Goal: Transaction & Acquisition: Book appointment/travel/reservation

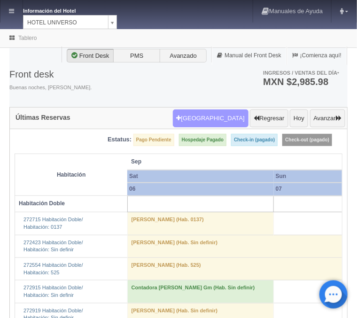
click at [233, 117] on button "Nueva Reserva" at bounding box center [211, 119] width 76 height 18
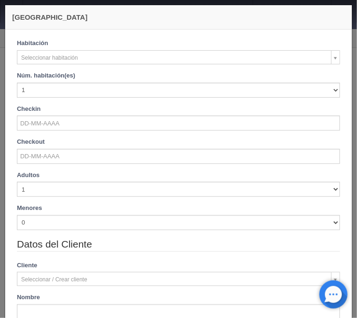
checkbox input "false"
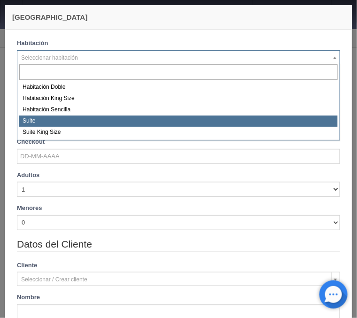
select select "584"
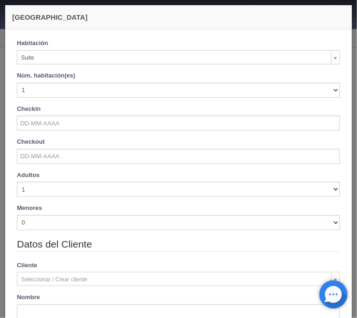
checkbox input "false"
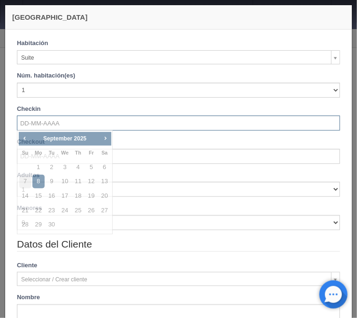
click at [41, 124] on input "text" at bounding box center [178, 123] width 323 height 15
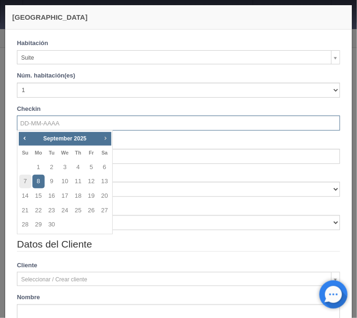
click at [107, 138] on span "Next" at bounding box center [106, 138] width 8 height 8
click at [65, 180] on link "8" at bounding box center [65, 182] width 12 height 14
type input "08-10-2025"
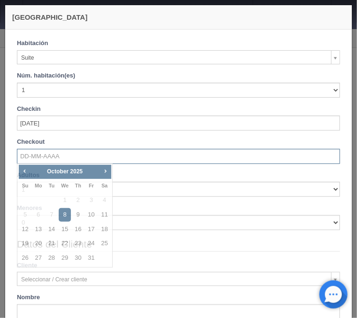
click at [59, 155] on input "text" at bounding box center [178, 156] width 323 height 15
checkbox input "false"
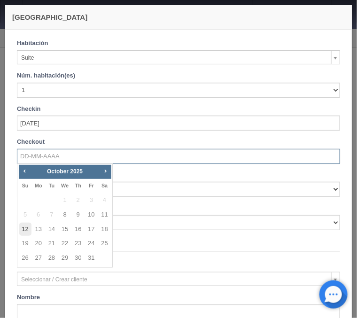
click at [23, 232] on link "12" at bounding box center [25, 230] width 12 height 14
type input "[DATE]"
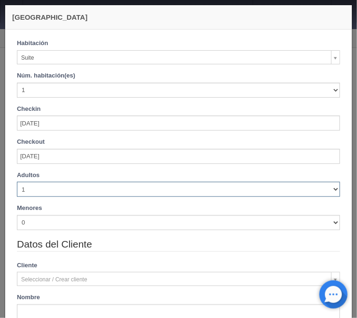
click at [17, 182] on select "1 2 3 4 5 6 7 8 9 10" at bounding box center [178, 189] width 323 height 15
checkbox input "false"
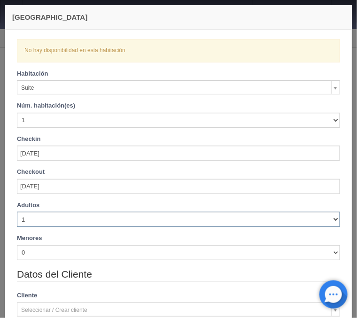
select select "5"
click option "5" at bounding box center [0, 0] width 0 height 0
checkbox input "false"
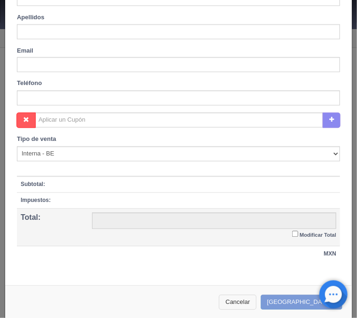
scroll to position [350, 0]
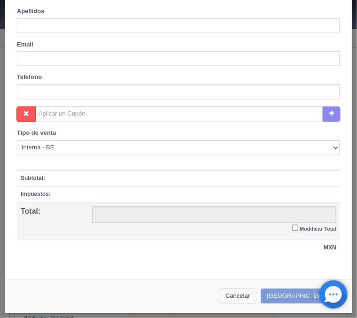
click at [257, 290] on button "Cancelar" at bounding box center [238, 297] width 38 height 16
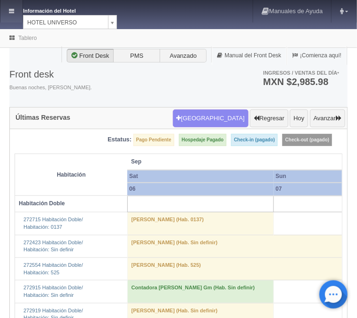
click at [12, 3] on link at bounding box center [11, 11] width 22 height 23
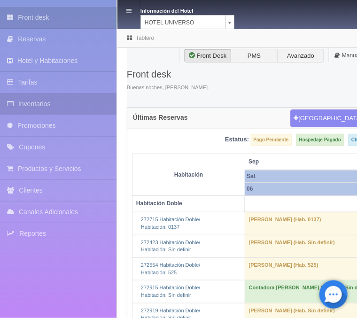
click at [29, 108] on link "Inventarios" at bounding box center [58, 104] width 117 height 21
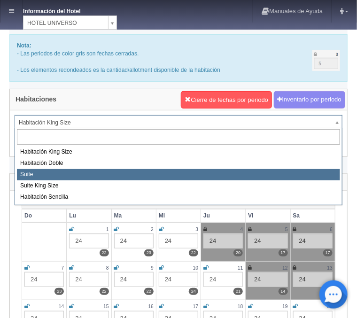
select select "584"
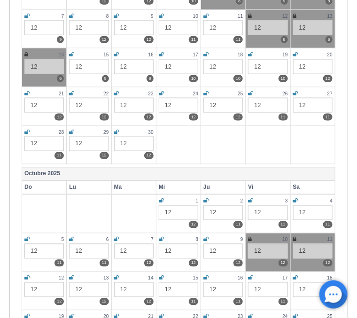
scroll to position [353, 0]
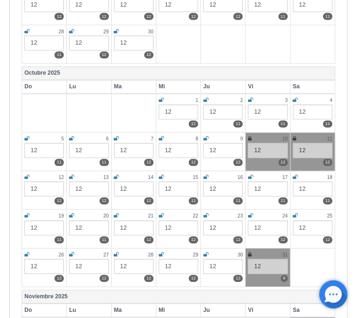
click at [250, 138] on icon at bounding box center [250, 139] width 4 height 6
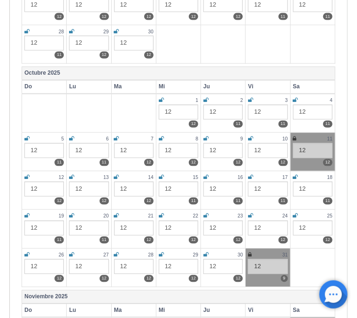
click at [294, 138] on icon at bounding box center [295, 139] width 4 height 6
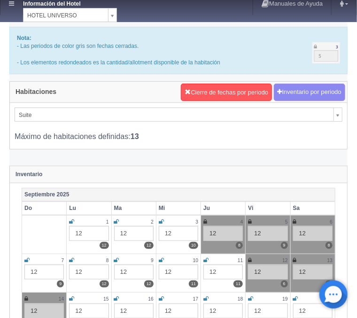
scroll to position [0, 0]
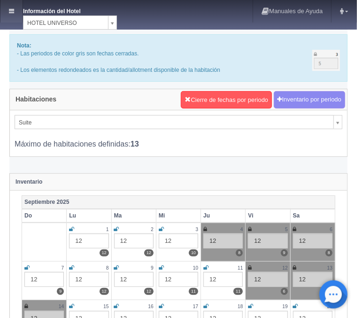
click at [15, 10] on link at bounding box center [11, 11] width 22 height 23
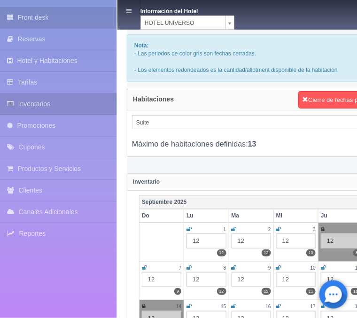
click at [23, 12] on link "Front desk" at bounding box center [58, 17] width 117 height 21
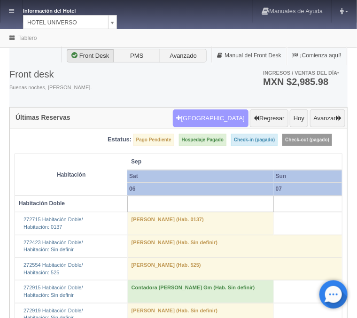
click at [219, 113] on button "[GEOGRAPHIC_DATA]" at bounding box center [211, 119] width 76 height 18
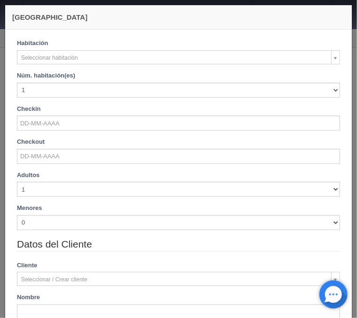
checkbox input "false"
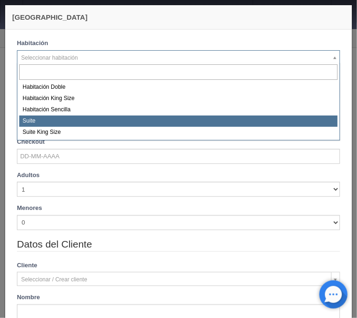
select select "584"
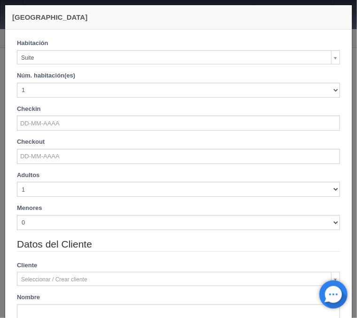
checkbox input "false"
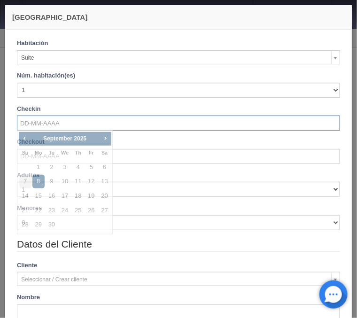
click at [47, 123] on input "text" at bounding box center [178, 123] width 323 height 15
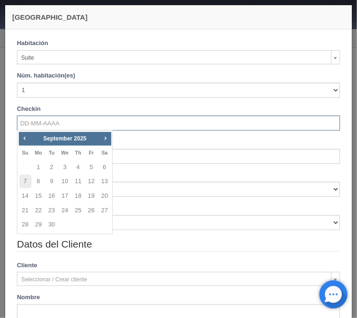
click at [107, 132] on div "Prev Next September 2025 Su Mo Tu We Th Fr Sa 1 2 3 4 5 6 7 8 9 10 11 12 13 14 …" at bounding box center [65, 182] width 96 height 104
click at [105, 140] on span "Next" at bounding box center [106, 138] width 8 height 8
click at [67, 184] on link "8" at bounding box center [65, 182] width 12 height 14
type input "08-10-2025"
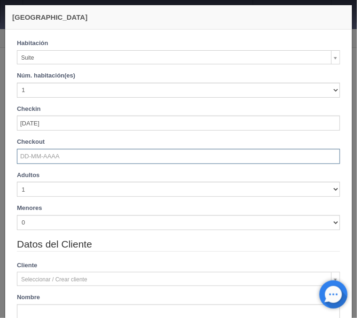
click at [57, 161] on input "text" at bounding box center [178, 156] width 323 height 15
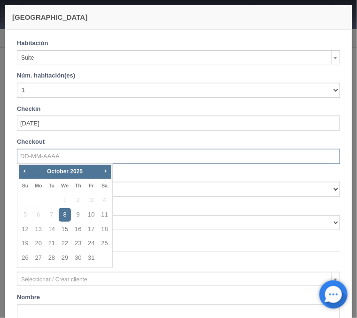
checkbox input "false"
click at [24, 228] on link "12" at bounding box center [25, 230] width 12 height 14
type input "12-10-2025"
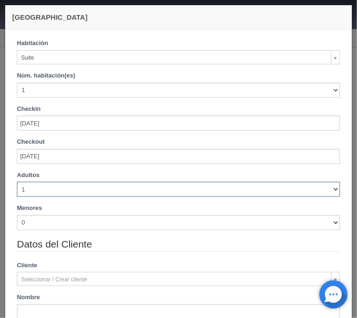
click at [17, 182] on select "1 2 3 4 5 6 7 8 9 10" at bounding box center [178, 189] width 323 height 15
checkbox input "false"
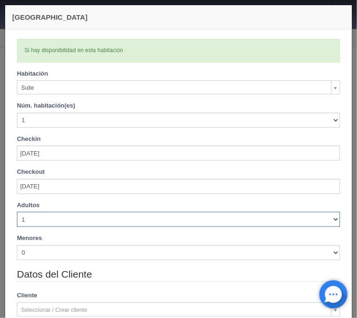
type input "4520.00"
checkbox input "false"
select select "5"
click option "5" at bounding box center [0, 0] width 0 height 0
checkbox input "false"
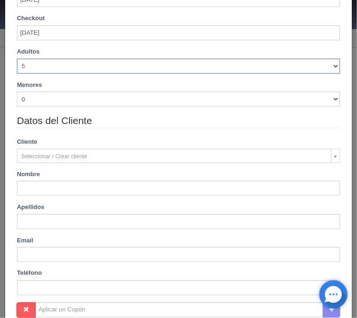
type input "4840.00"
checkbox input "false"
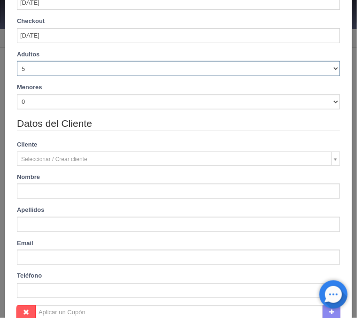
scroll to position [155, 0]
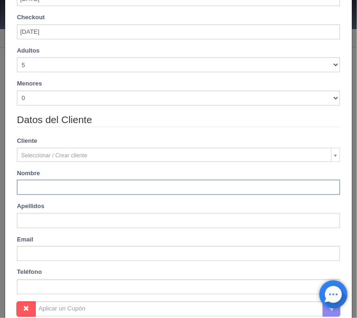
click at [40, 190] on input "text" at bounding box center [178, 187] width 323 height 15
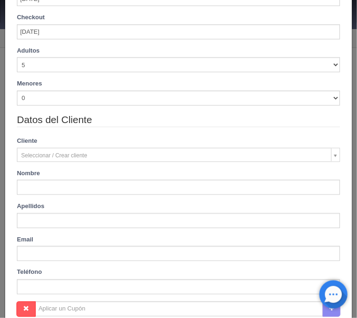
type input "Irasema"
type input "Valenzuela"
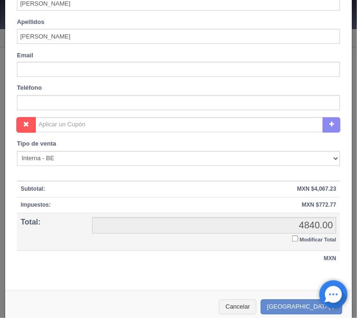
scroll to position [344, 0]
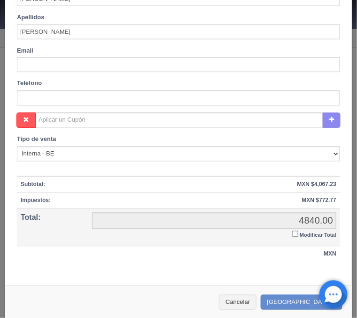
click at [295, 235] on input "Modificar Total" at bounding box center [295, 234] width 6 height 6
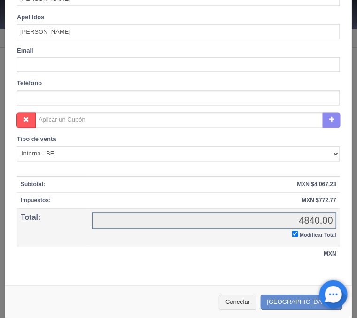
checkbox input "true"
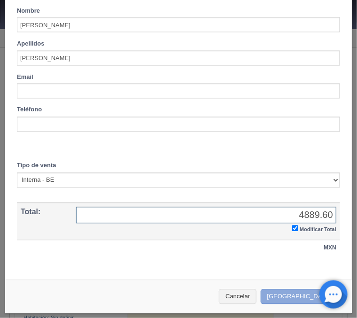
type input "4889.60"
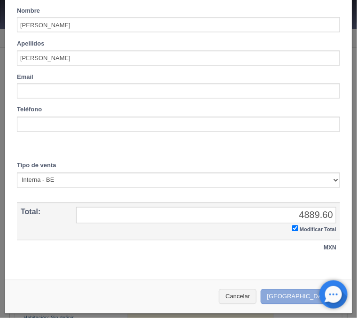
click at [306, 293] on button "Crear Reserva" at bounding box center [302, 298] width 82 height 16
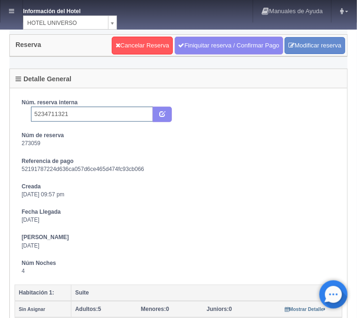
click at [113, 111] on input "5234711321" at bounding box center [92, 114] width 122 height 15
type input "5234711321 Booking"
click at [161, 113] on icon "submit" at bounding box center [162, 113] width 6 height 6
click at [4, 10] on link at bounding box center [11, 11] width 22 height 23
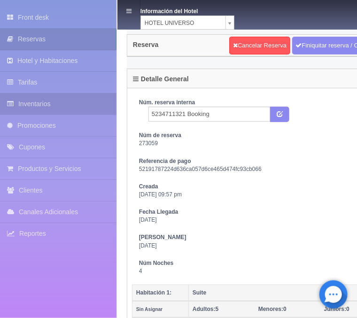
click at [50, 102] on link "Inventarios" at bounding box center [58, 104] width 117 height 21
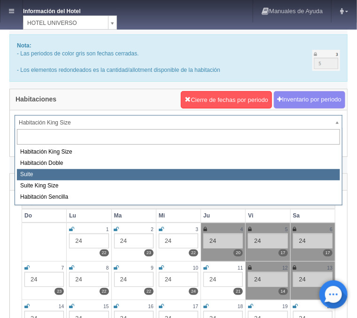
select select "584"
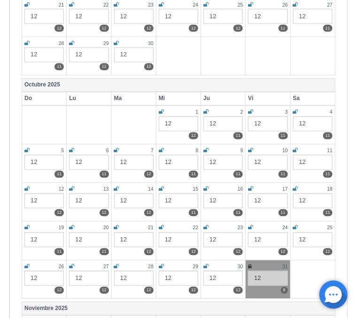
scroll to position [353, 0]
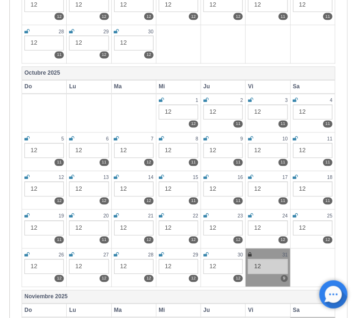
click at [251, 136] on icon at bounding box center [250, 139] width 5 height 6
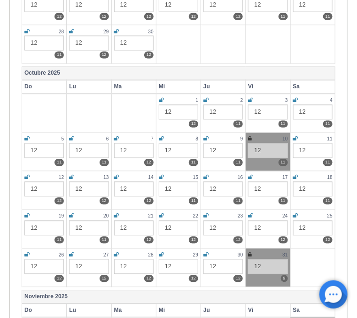
click at [295, 139] on icon at bounding box center [295, 139] width 5 height 6
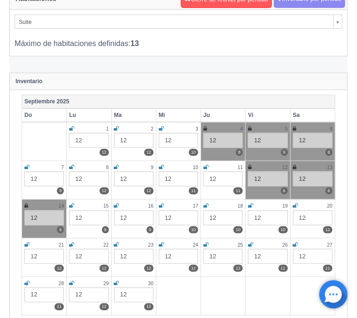
scroll to position [0, 0]
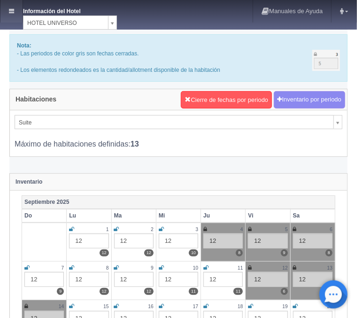
click at [19, 13] on link at bounding box center [11, 11] width 22 height 23
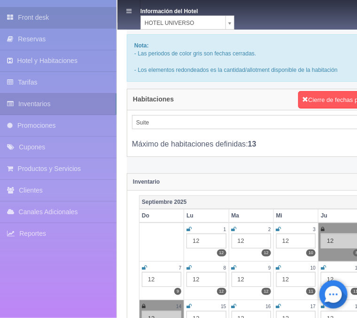
click at [19, 14] on link "Front desk" at bounding box center [58, 17] width 117 height 21
